Goal: Task Accomplishment & Management: Use online tool/utility

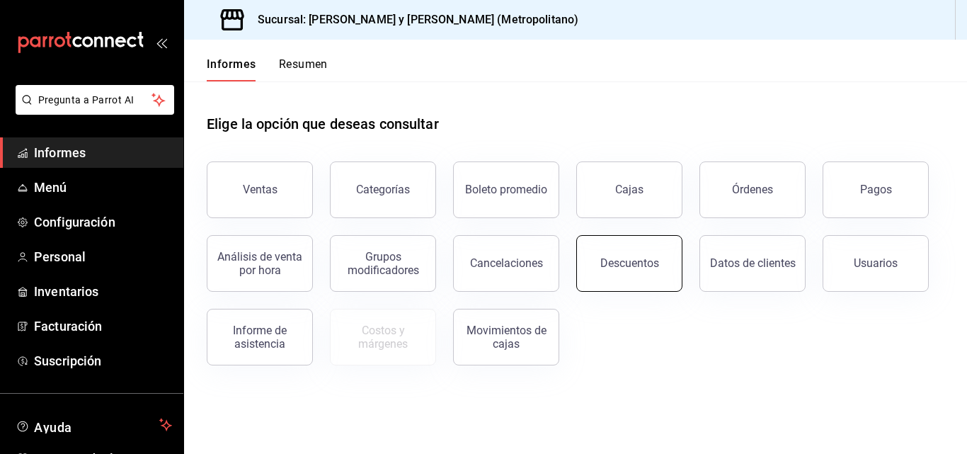
click at [556, 262] on div "Descuentos" at bounding box center [620, 255] width 123 height 74
click at [556, 277] on button "Descuentos" at bounding box center [629, 263] width 106 height 57
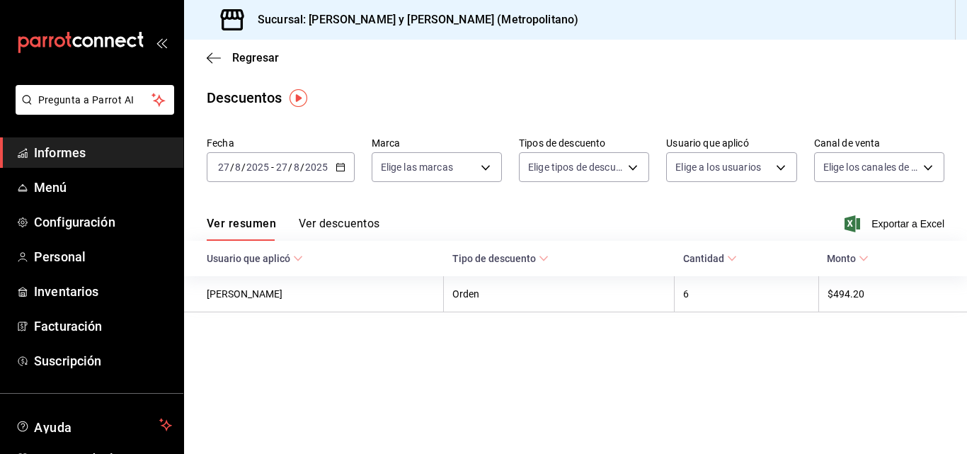
click at [556, 217] on span "Exportar a Excel" at bounding box center [895, 223] width 97 height 17
